Goal: Check status: Check status

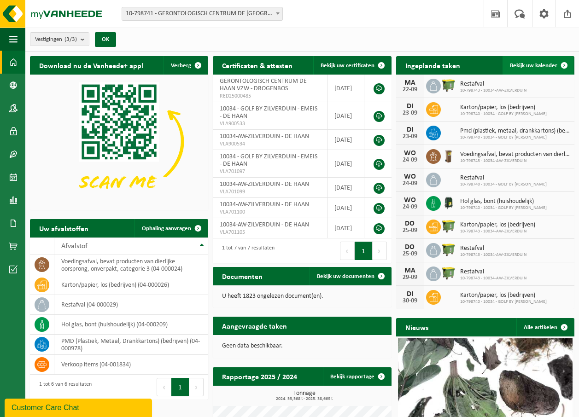
click at [554, 64] on span "Bekijk uw kalender" at bounding box center [533, 66] width 47 height 6
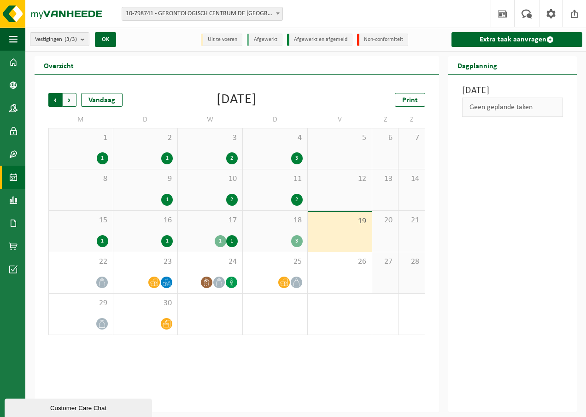
click at [70, 100] on span "Volgende" at bounding box center [70, 100] width 14 height 14
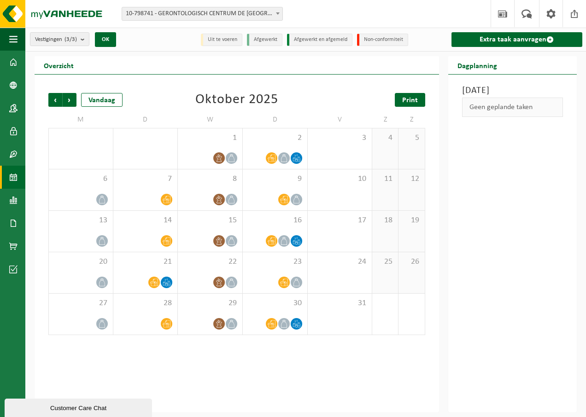
click at [408, 97] on span "Print" at bounding box center [410, 100] width 16 height 7
click at [55, 99] on span "Vorige" at bounding box center [55, 100] width 14 height 14
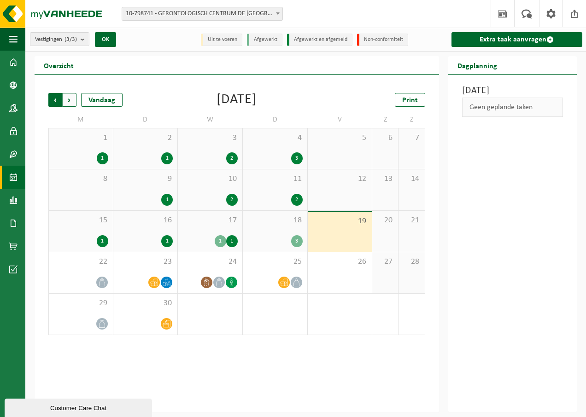
click at [71, 99] on span "Volgende" at bounding box center [70, 100] width 14 height 14
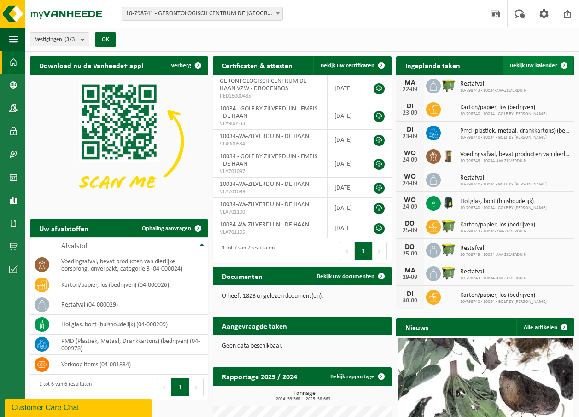
click at [536, 64] on span "Bekijk uw kalender" at bounding box center [533, 66] width 47 height 6
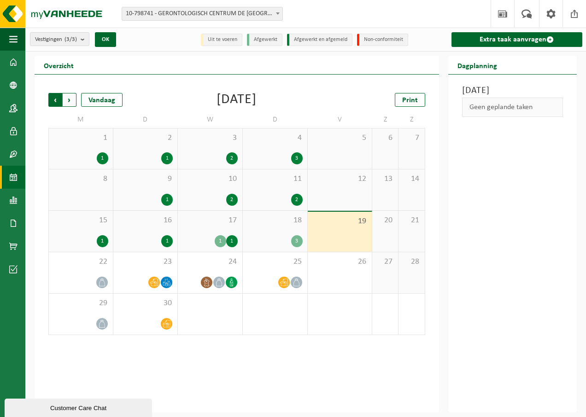
click at [71, 98] on span "Volgende" at bounding box center [70, 100] width 14 height 14
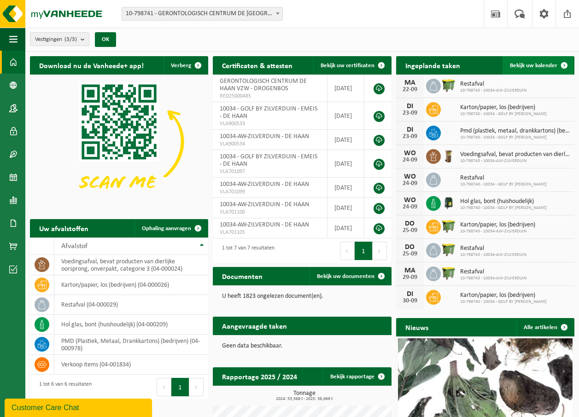
click at [548, 63] on span "Bekijk uw kalender" at bounding box center [533, 66] width 47 height 6
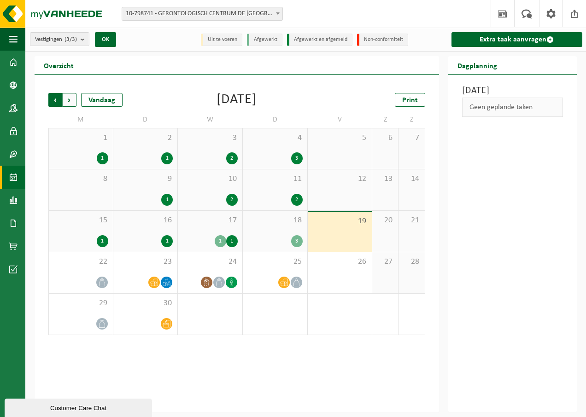
click at [70, 97] on span "Volgende" at bounding box center [70, 100] width 14 height 14
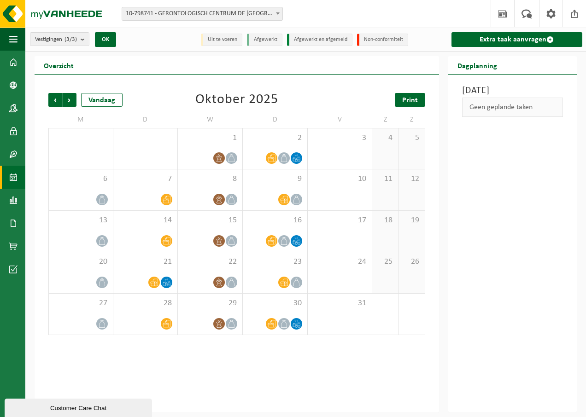
click at [414, 98] on span "Print" at bounding box center [410, 100] width 16 height 7
click at [69, 97] on span "Volgende" at bounding box center [70, 100] width 14 height 14
click at [54, 99] on span "Vorige" at bounding box center [55, 100] width 14 height 14
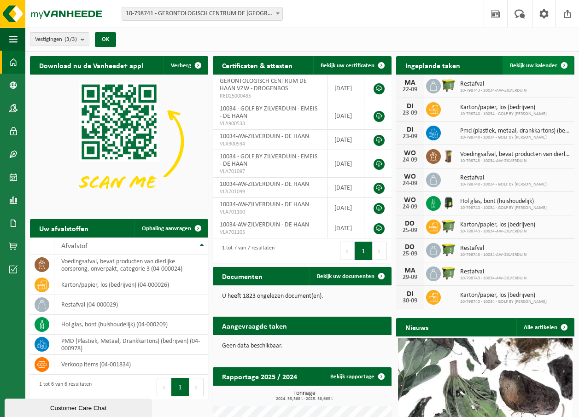
click at [536, 64] on span "Bekijk uw kalender" at bounding box center [533, 66] width 47 height 6
click at [538, 66] on span "Bekijk uw kalender" at bounding box center [533, 66] width 47 height 6
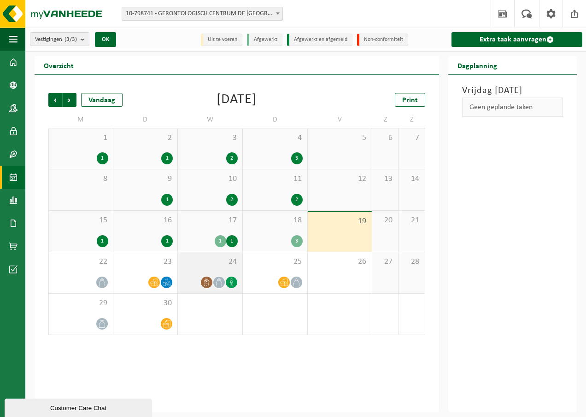
click at [216, 279] on icon at bounding box center [219, 283] width 8 height 8
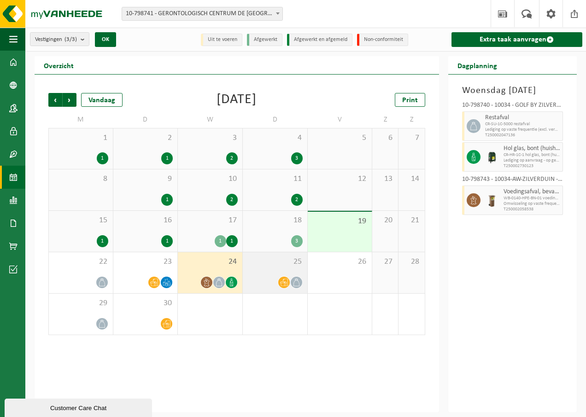
click at [286, 280] on icon at bounding box center [284, 283] width 8 height 8
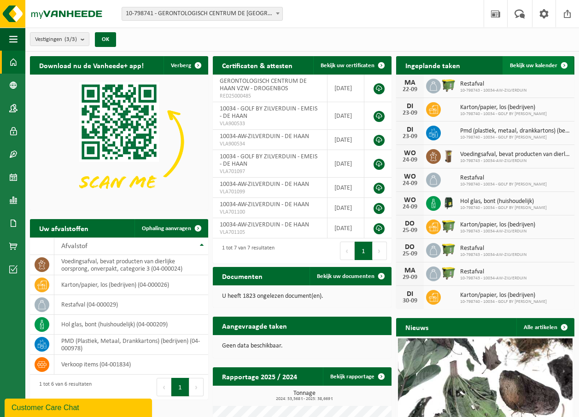
click at [564, 65] on span at bounding box center [564, 65] width 18 height 18
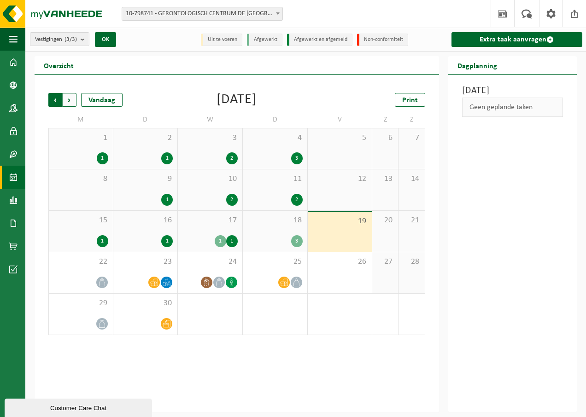
click at [68, 98] on span "Volgende" at bounding box center [70, 100] width 14 height 14
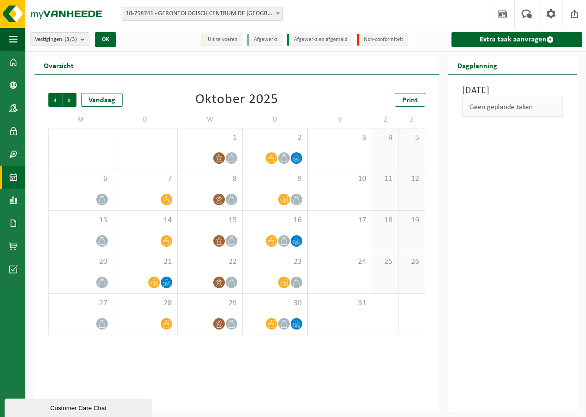
click at [280, 11] on span at bounding box center [277, 13] width 9 height 12
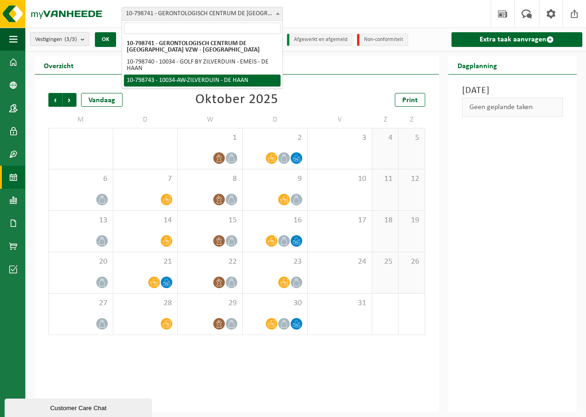
select select "33113"
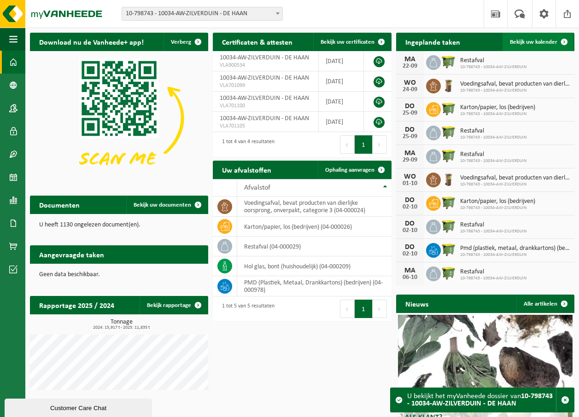
click at [533, 39] on span "Bekijk uw kalender" at bounding box center [533, 42] width 47 height 6
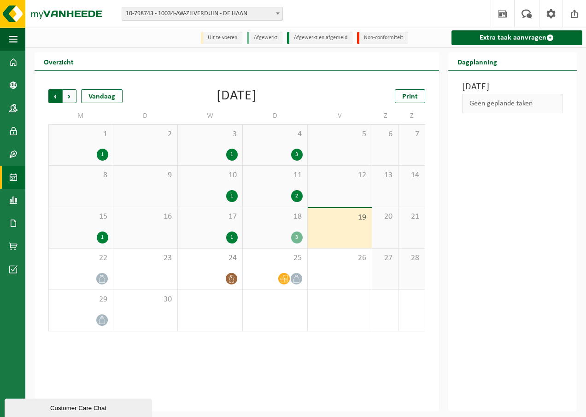
click at [70, 96] on span "Volgende" at bounding box center [70, 96] width 14 height 14
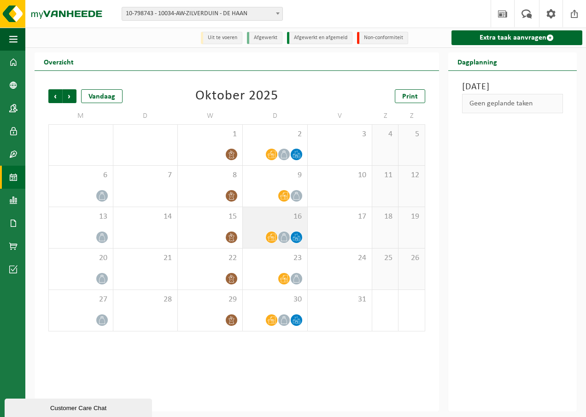
click at [267, 230] on div "16" at bounding box center [275, 227] width 64 height 41
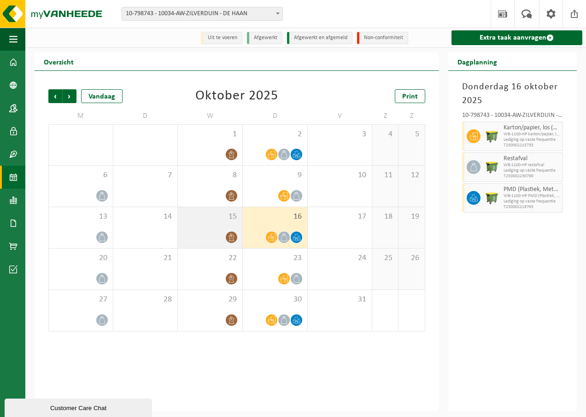
click at [240, 234] on div "15" at bounding box center [210, 227] width 64 height 41
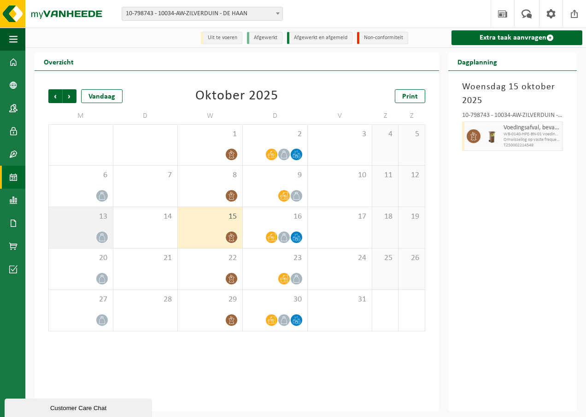
click at [102, 233] on span at bounding box center [102, 238] width 12 height 12
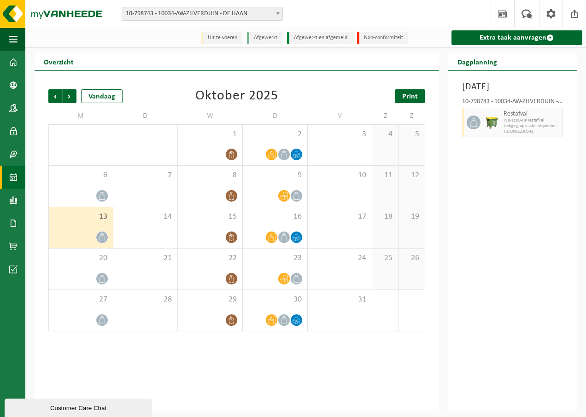
click at [418, 97] on link "Print" at bounding box center [410, 96] width 30 height 14
click at [279, 12] on span at bounding box center [277, 13] width 9 height 12
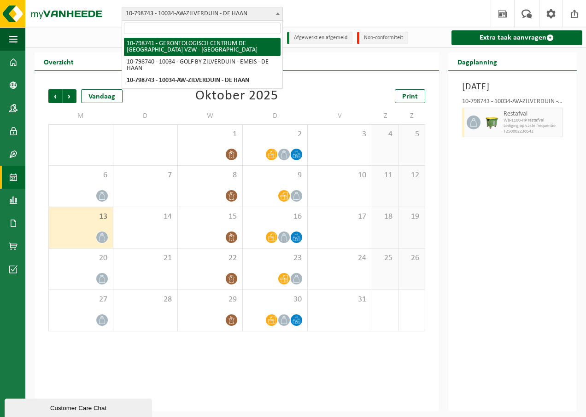
select select "33111"
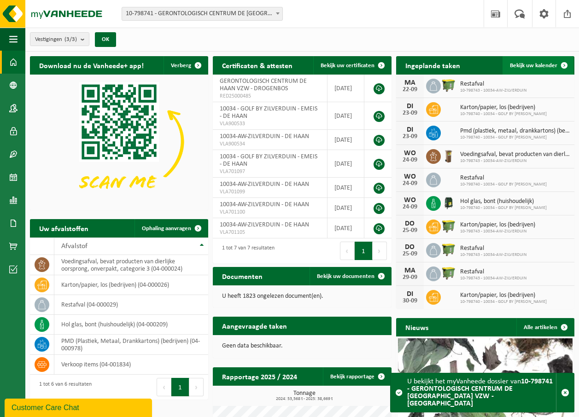
click at [536, 64] on span "Bekijk uw kalender" at bounding box center [533, 66] width 47 height 6
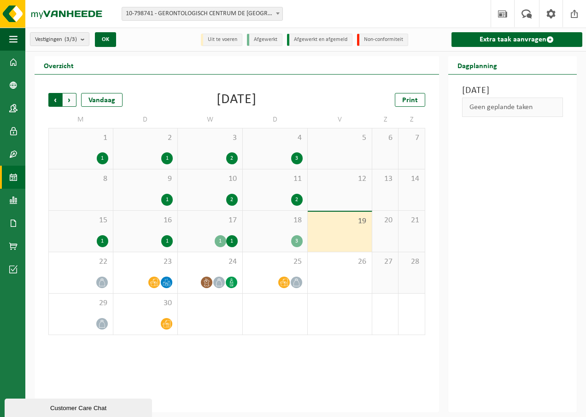
click at [70, 98] on span "Volgende" at bounding box center [70, 100] width 14 height 14
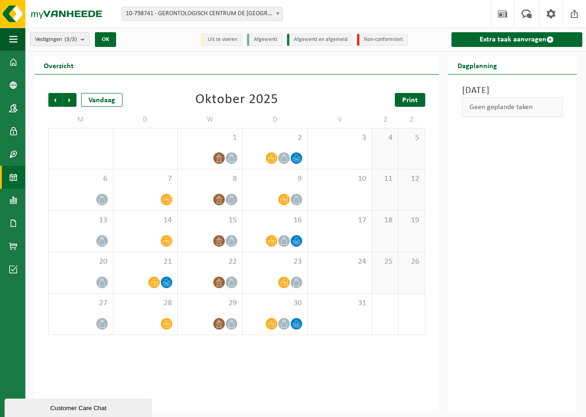
click at [410, 98] on span "Print" at bounding box center [410, 100] width 16 height 7
